Goal: Task Accomplishment & Management: Complete application form

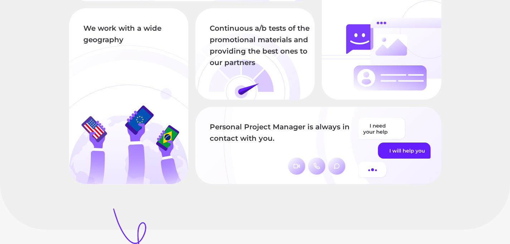
scroll to position [837, 0]
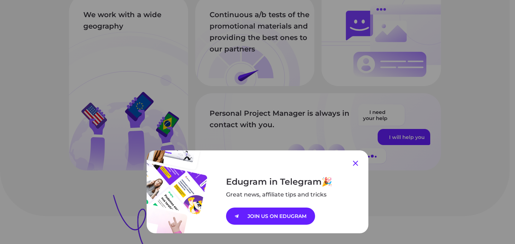
click at [353, 165] on icon at bounding box center [355, 163] width 9 height 9
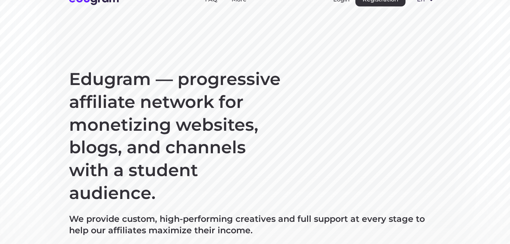
scroll to position [0, 0]
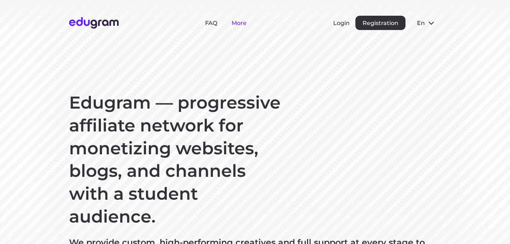
click at [237, 25] on link "More" at bounding box center [238, 23] width 15 height 7
click at [212, 23] on link "FAQ" at bounding box center [211, 23] width 12 height 7
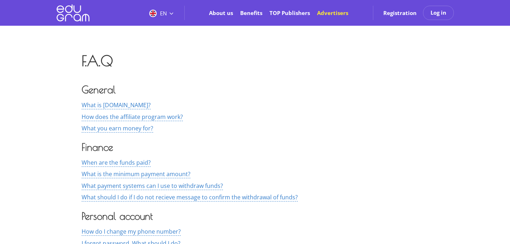
click at [342, 15] on link "Advertisers" at bounding box center [332, 12] width 31 height 7
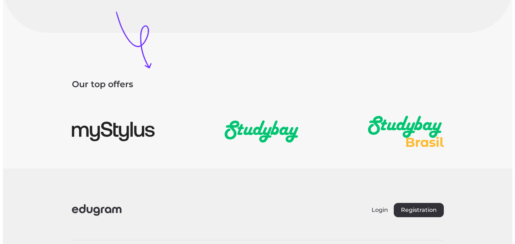
scroll to position [1087, 0]
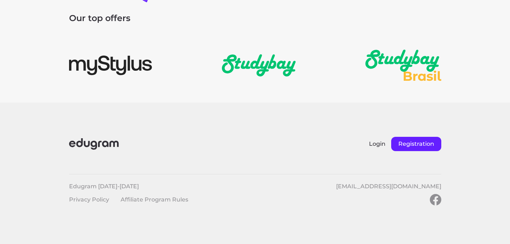
click at [417, 148] on button "Registration" at bounding box center [416, 144] width 50 height 14
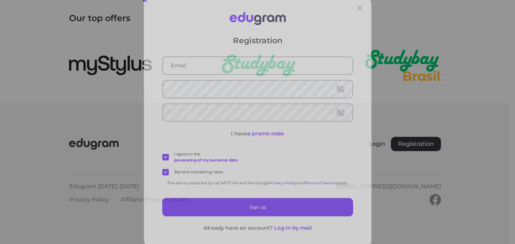
click at [456, 75] on div "Registration I have a promo code I agree to the processing of my personal data …" at bounding box center [257, 122] width 515 height 244
